Goal: Task Accomplishment & Management: Complete application form

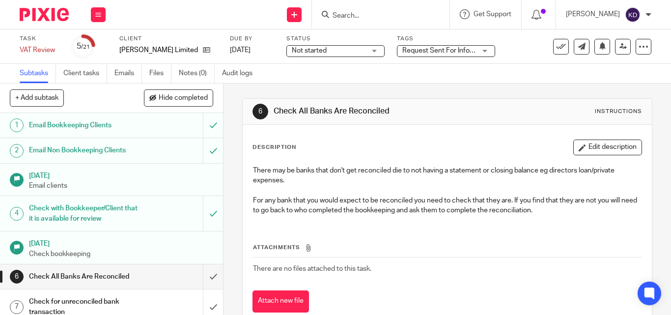
scroll to position [98, 0]
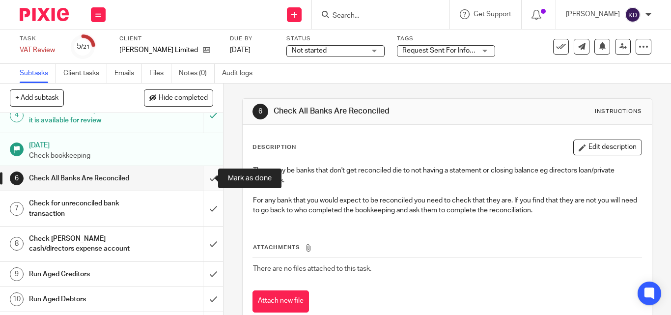
click at [202, 181] on input "submit" at bounding box center [111, 178] width 223 height 25
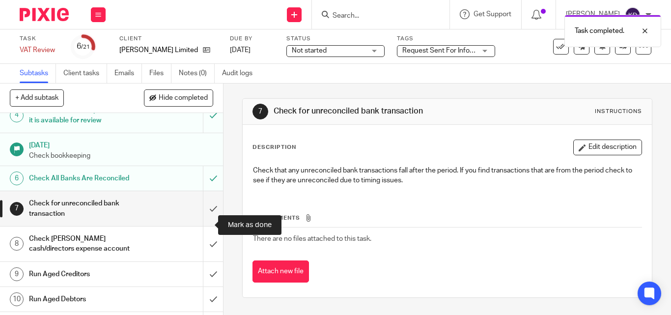
scroll to position [147, 0]
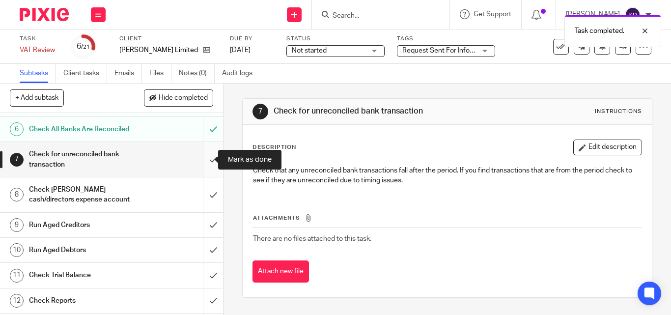
click at [201, 164] on input "submit" at bounding box center [111, 159] width 223 height 35
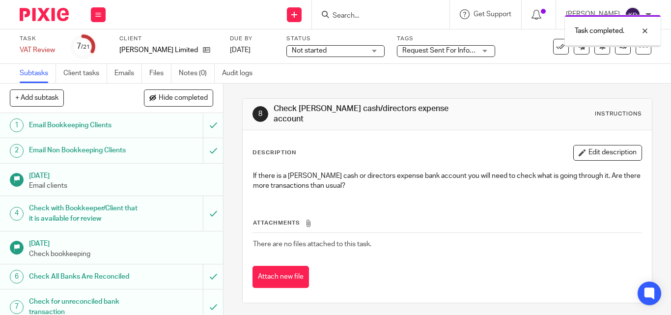
scroll to position [147, 0]
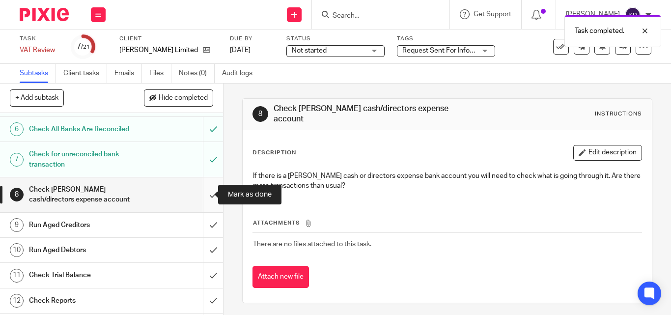
click at [204, 195] on input "submit" at bounding box center [111, 194] width 223 height 35
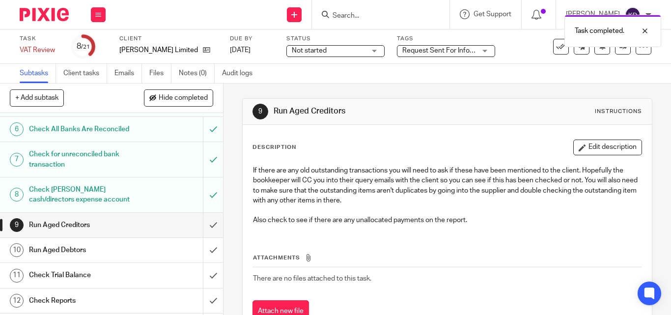
scroll to position [245, 0]
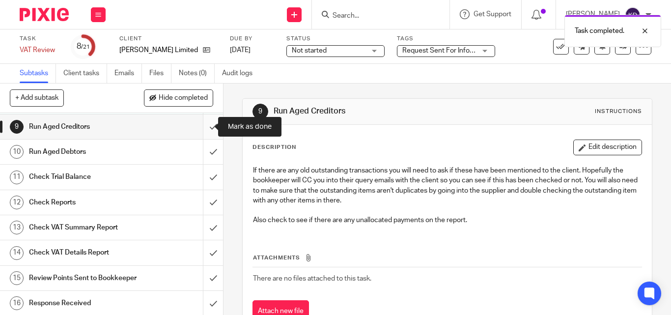
click at [203, 134] on input "submit" at bounding box center [111, 126] width 223 height 25
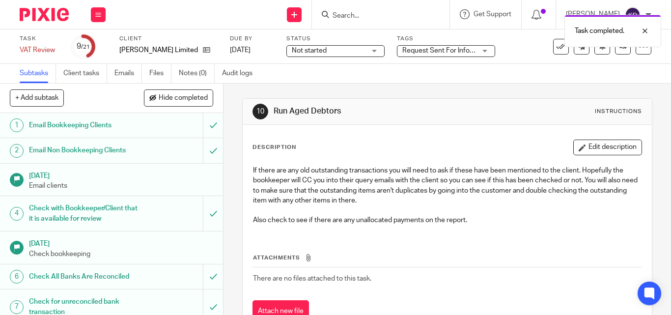
scroll to position [147, 0]
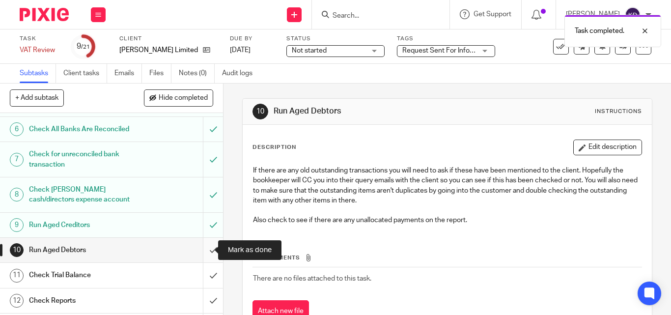
click at [201, 252] on input "submit" at bounding box center [111, 250] width 223 height 25
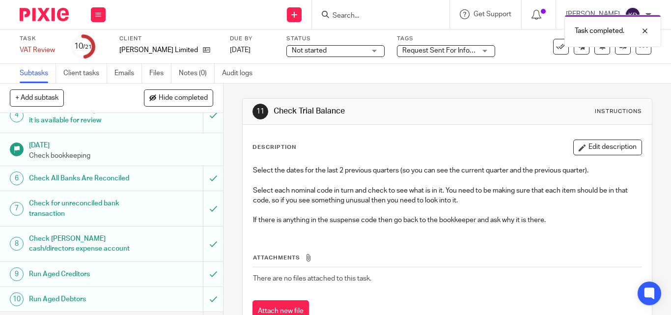
scroll to position [295, 0]
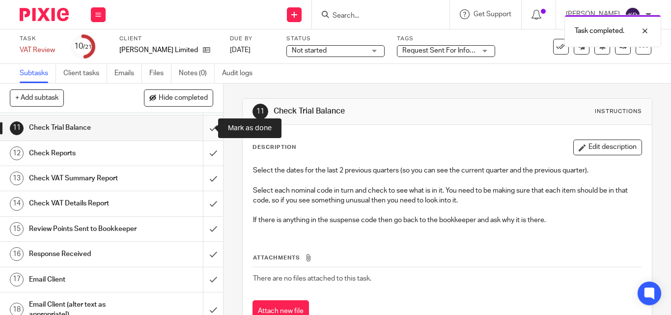
click at [201, 129] on input "submit" at bounding box center [111, 127] width 223 height 25
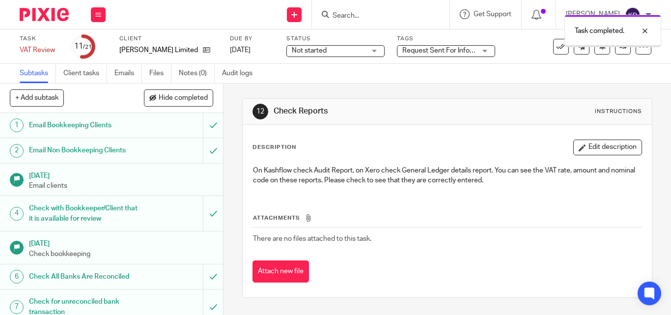
scroll to position [196, 0]
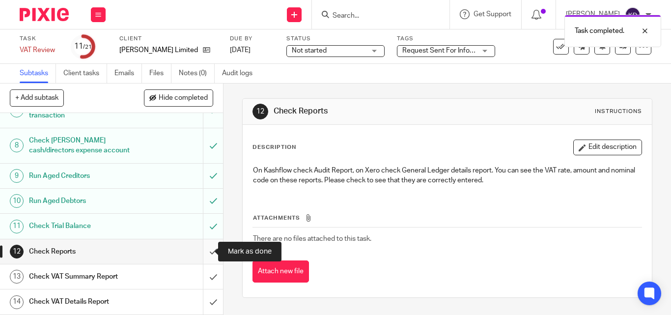
click at [203, 250] on input "submit" at bounding box center [111, 251] width 223 height 25
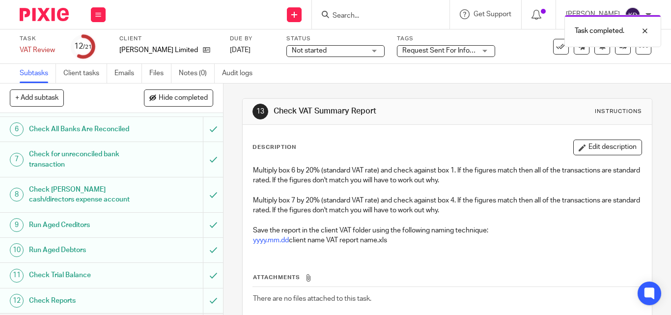
scroll to position [295, 0]
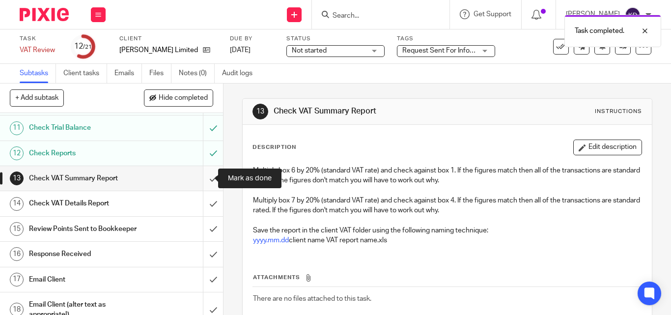
click at [206, 185] on input "submit" at bounding box center [111, 178] width 223 height 25
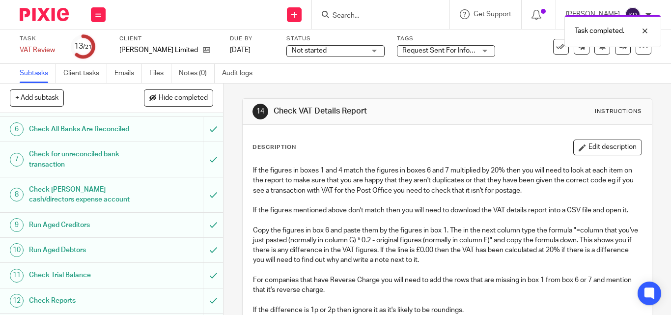
scroll to position [295, 0]
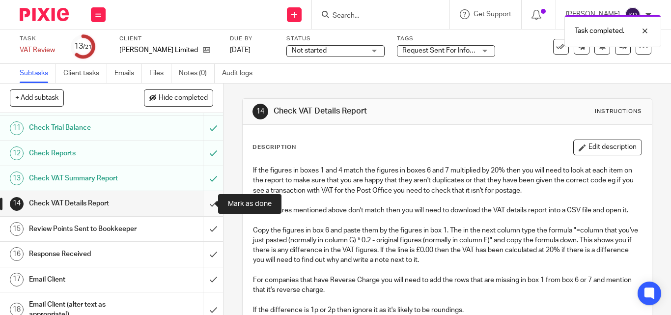
click at [201, 204] on input "submit" at bounding box center [111, 203] width 223 height 25
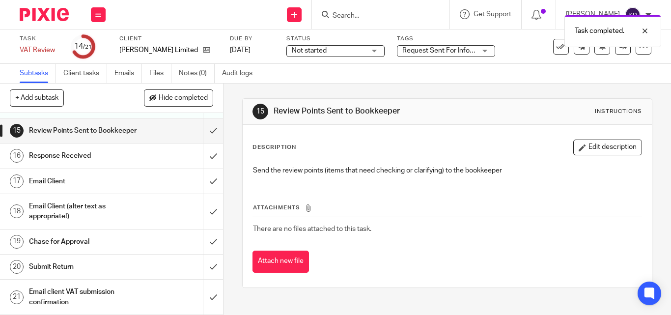
scroll to position [403, 0]
click at [202, 128] on input "submit" at bounding box center [111, 130] width 223 height 25
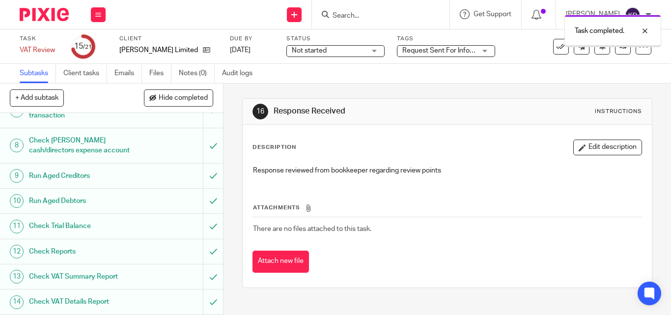
scroll to position [403, 0]
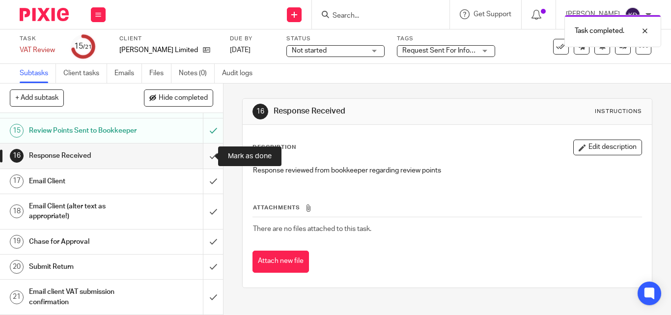
click at [208, 160] on input "submit" at bounding box center [111, 155] width 223 height 25
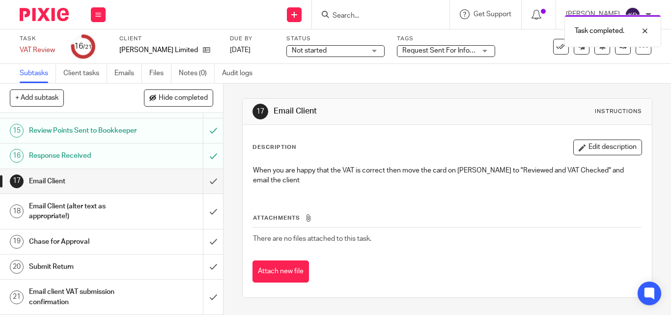
scroll to position [403, 0]
click at [198, 181] on input "submit" at bounding box center [111, 181] width 223 height 25
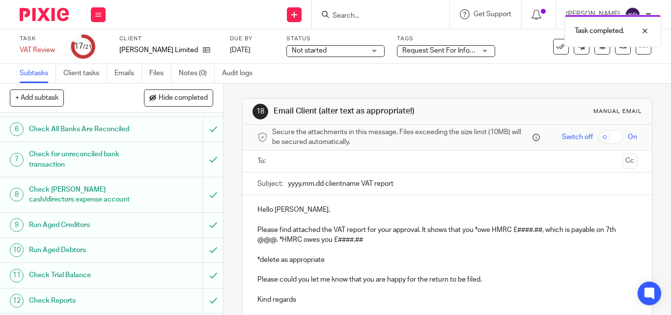
scroll to position [393, 0]
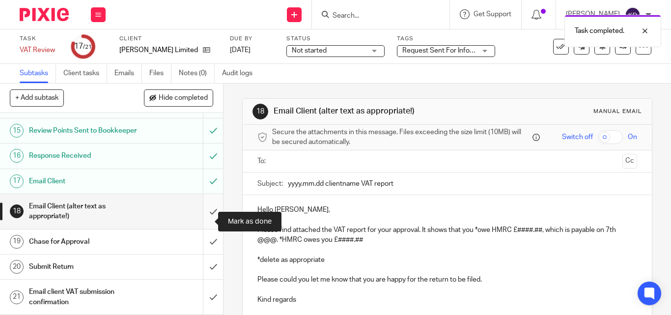
click at [204, 218] on input "submit" at bounding box center [111, 211] width 223 height 35
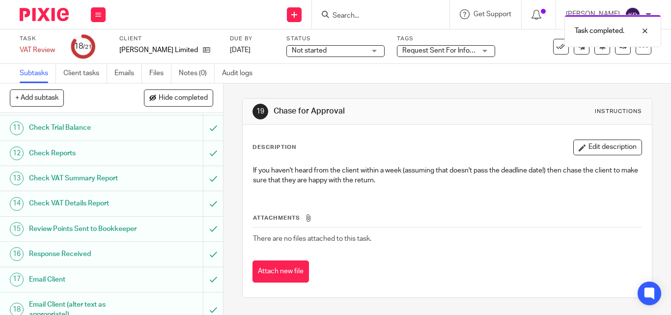
scroll to position [403, 0]
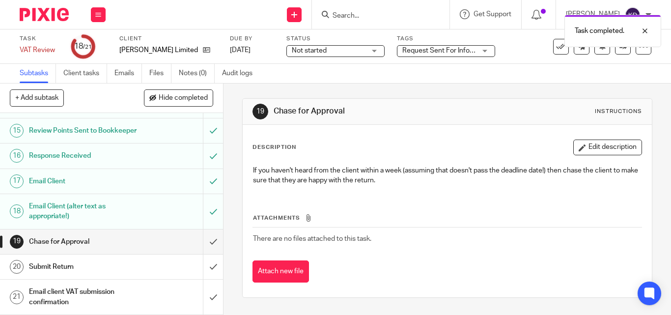
click at [70, 216] on h1 "Email Client (alter text as appropriate!)" at bounding box center [83, 211] width 109 height 25
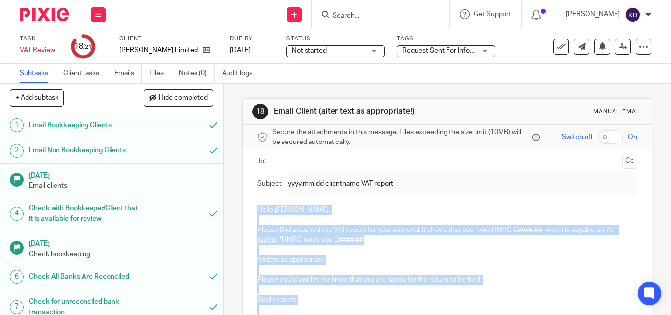
drag, startPoint x: 256, startPoint y: 211, endPoint x: 304, endPoint y: 305, distance: 105.8
click at [304, 305] on div "Hello [PERSON_NAME], Please find attached the VAT report for your approval. It …" at bounding box center [447, 263] width 409 height 136
copy div "Hello [PERSON_NAME], Please find attached the VAT report for your approval. It …"
click at [207, 49] on icon at bounding box center [206, 49] width 7 height 7
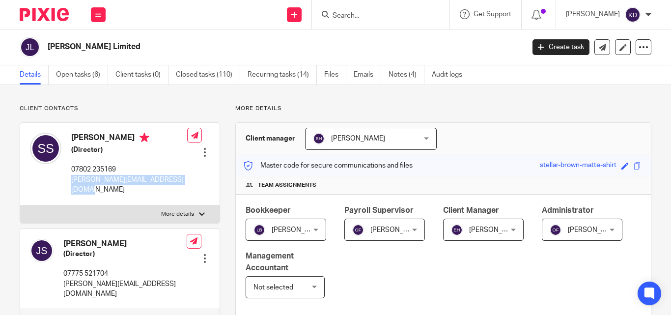
drag, startPoint x: 71, startPoint y: 178, endPoint x: 95, endPoint y: 195, distance: 29.6
click at [95, 195] on div "[PERSON_NAME] (Director) 07802 235169 [PERSON_NAME][EMAIL_ADDRESS][DOMAIN_NAME]" at bounding box center [108, 164] width 157 height 72
copy p "[PERSON_NAME][EMAIL_ADDRESS][DOMAIN_NAME]"
